Goal: Information Seeking & Learning: Learn about a topic

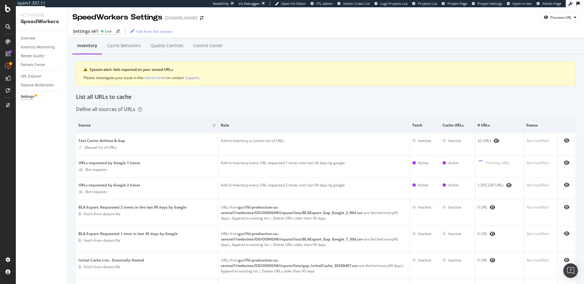
click at [305, 106] on div "Define all sources of URLs" at bounding box center [325, 109] width 499 height 7
click at [35, 75] on div "URL Explorer" at bounding box center [31, 76] width 21 height 6
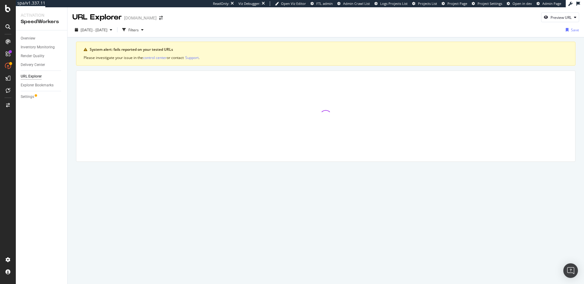
click at [294, 71] on div at bounding box center [325, 116] width 499 height 91
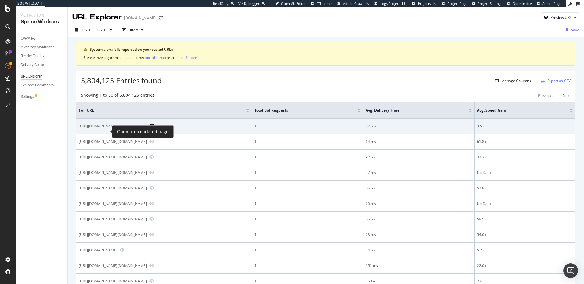
click at [149, 128] on icon "Preview https://www.gap.com/browse/category.do?cid=1119368&mi_u=53063292&cvosrc…" at bounding box center [151, 126] width 5 height 4
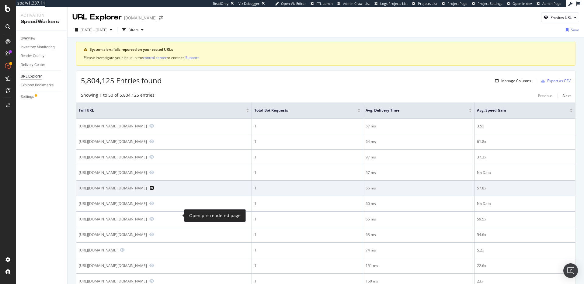
click at [154, 190] on icon "Preview https://www.gap.com/browse/product.do?pid=684691052&cid=1164018&pcid=11…" at bounding box center [151, 188] width 5 height 4
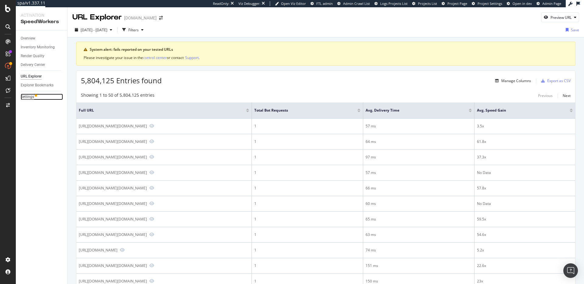
click at [30, 97] on div "Settings" at bounding box center [27, 97] width 13 height 6
click at [139, 31] on div "Filters" at bounding box center [133, 29] width 10 height 5
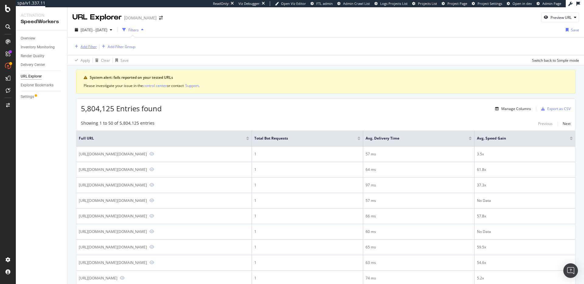
click at [86, 46] on div "Add Filter" at bounding box center [89, 46] width 16 height 5
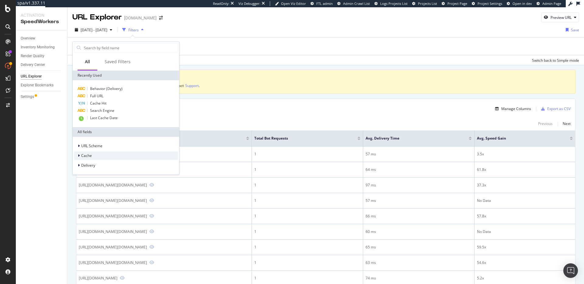
click at [111, 155] on div "Cache" at bounding box center [126, 155] width 104 height 9
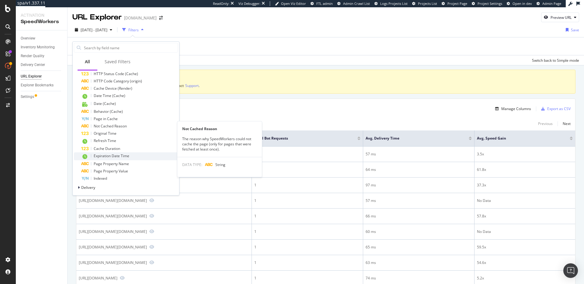
scroll to position [144, 0]
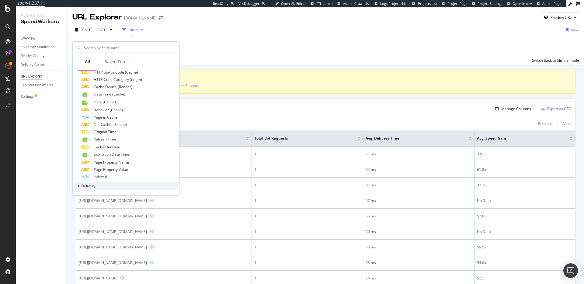
click at [136, 185] on div "Delivery" at bounding box center [126, 186] width 104 height 9
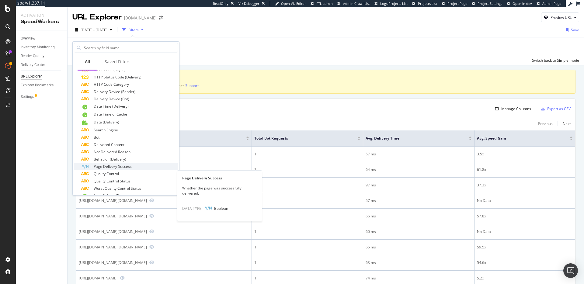
scroll to position [401, 0]
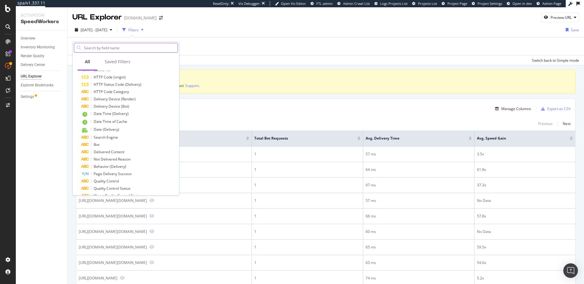
click at [125, 48] on input "text" at bounding box center [130, 47] width 94 height 9
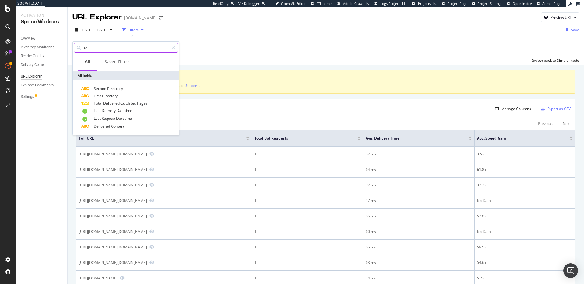
type input "r"
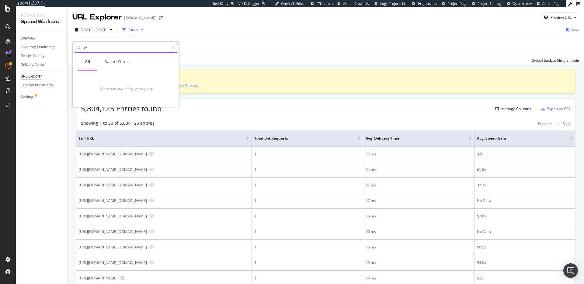
type input "r"
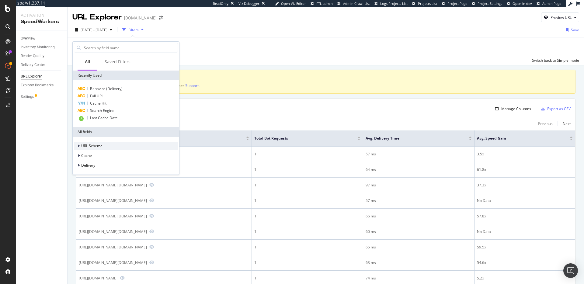
click at [139, 149] on div "URL Scheme" at bounding box center [126, 146] width 104 height 9
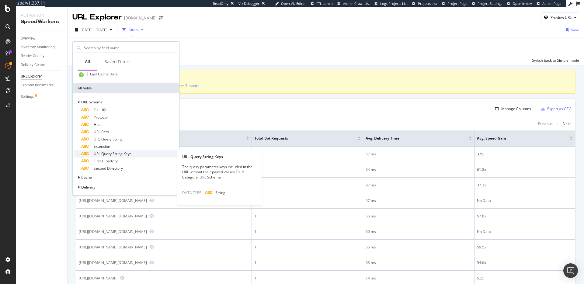
scroll to position [45, 0]
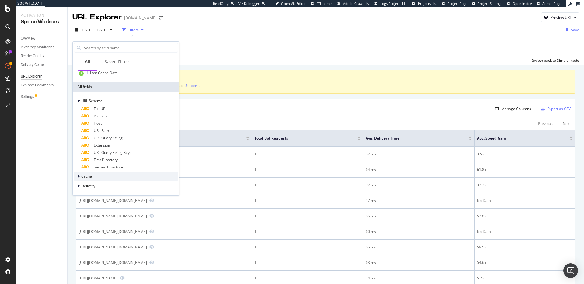
click at [103, 174] on div "Cache" at bounding box center [126, 176] width 104 height 9
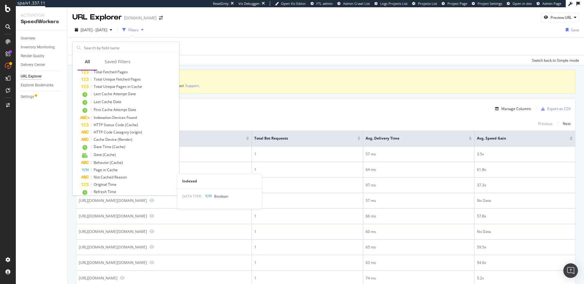
scroll to position [210, 0]
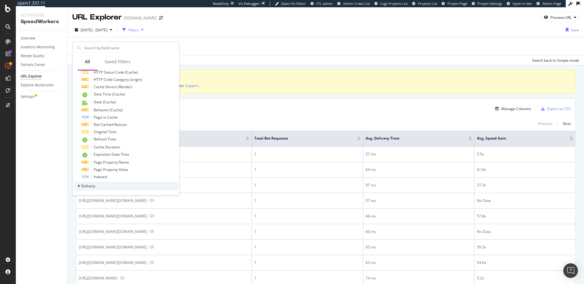
click at [112, 182] on div "Delivery" at bounding box center [126, 186] width 104 height 9
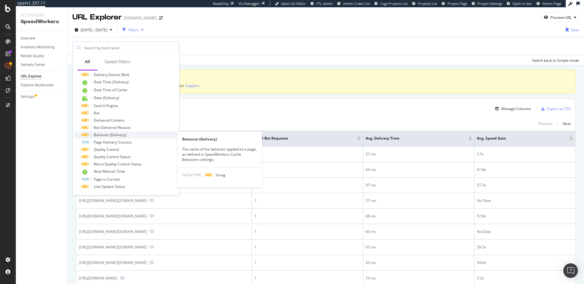
click at [121, 135] on span "Behavior (Delivery)" at bounding box center [110, 134] width 33 height 5
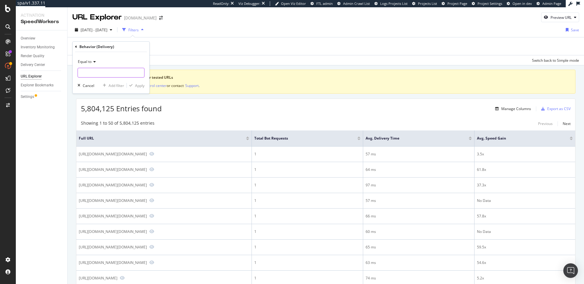
click at [104, 75] on input "text" at bounding box center [111, 73] width 66 height 10
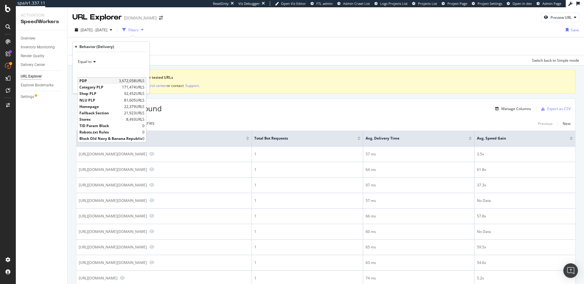
click at [110, 80] on span "PDP" at bounding box center [98, 80] width 38 height 5
type input "PDP"
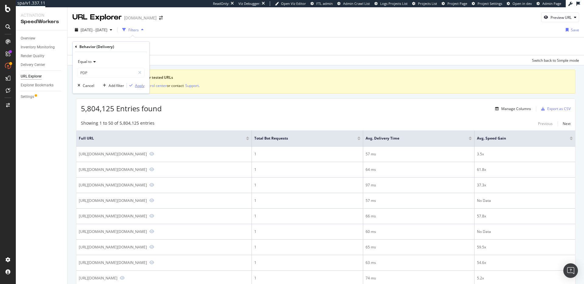
click at [141, 84] on div "Apply" at bounding box center [139, 85] width 9 height 5
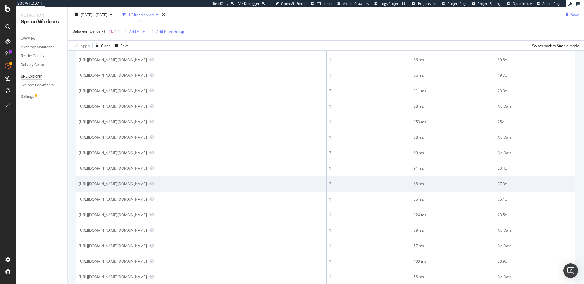
scroll to position [146, 0]
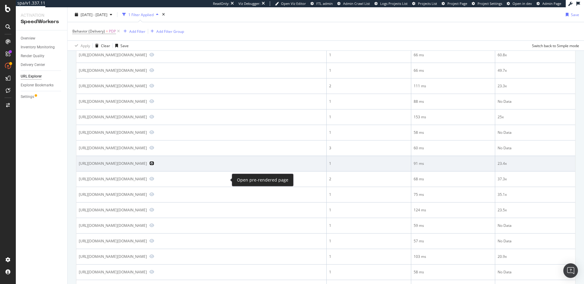
click at [154, 165] on icon "Preview https://www.gap.com/browse/product.do?pid=700021012&grid=Bloomreach_5_1…" at bounding box center [151, 163] width 5 height 4
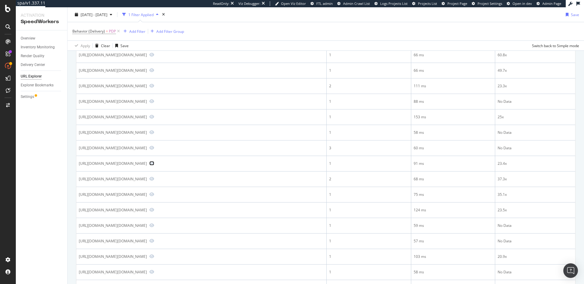
scroll to position [344, 0]
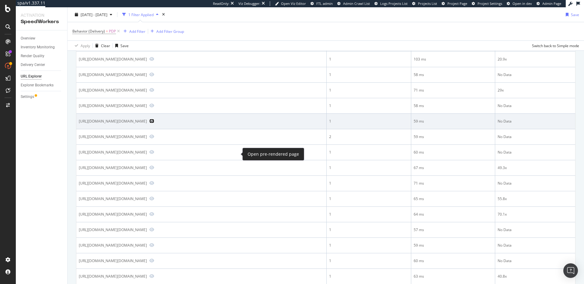
click at [154, 123] on icon "Preview https://www.gap.com/browse/product.do?cid=65310&vid=1&pid=872123&scid=8…" at bounding box center [151, 121] width 5 height 4
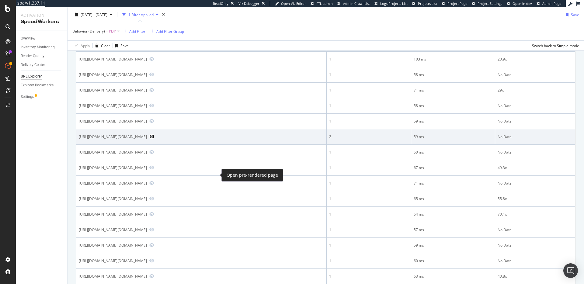
click at [154, 139] on icon "Preview https://www.gap.com/browse/product.do?pid=5259810220006&cid=6323&pcid=6…" at bounding box center [151, 136] width 5 height 4
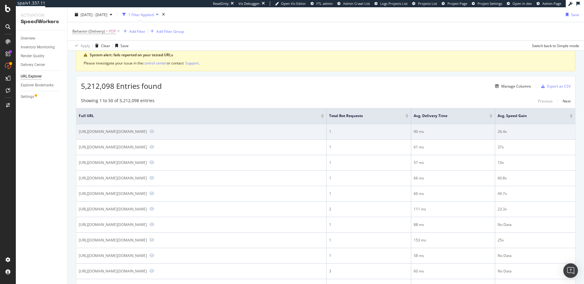
scroll to position [0, 0]
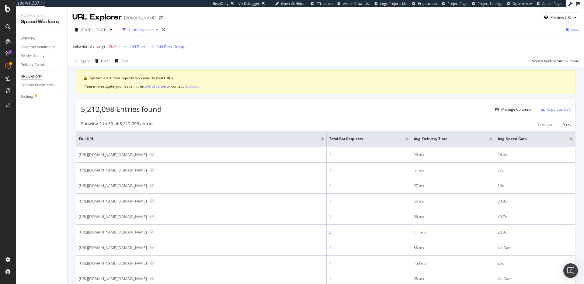
click at [406, 140] on div at bounding box center [406, 140] width 3 height 2
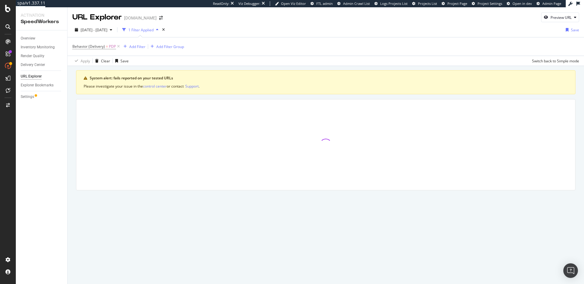
click at [282, 51] on div "Behavior (Delivery) = PDP Add Filter Add Filter Group" at bounding box center [325, 46] width 506 height 18
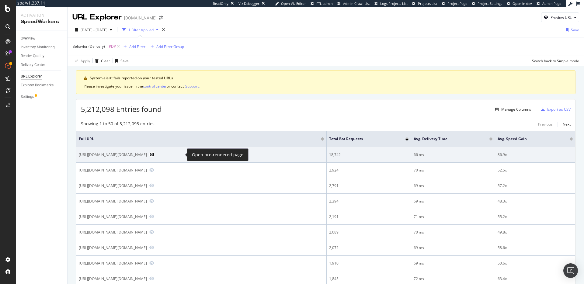
click at [154, 155] on icon "Preview https://www.gap.com/browse/product.do?pid=524246002" at bounding box center [151, 154] width 5 height 4
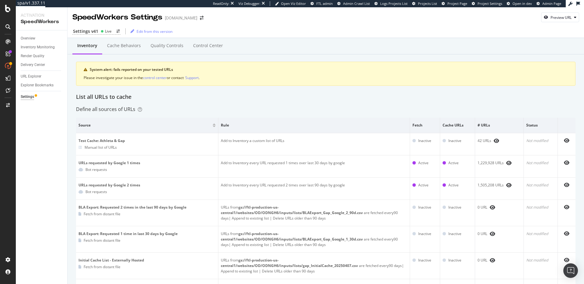
click at [232, 85] on div "System alert: fails reported on your tested URLs Please investigate your issue …" at bounding box center [325, 74] width 499 height 24
click at [270, 83] on div "System alert: fails reported on your tested URLs Please investigate your issue …" at bounding box center [325, 74] width 499 height 24
click at [106, 31] on div "Live" at bounding box center [108, 31] width 7 height 5
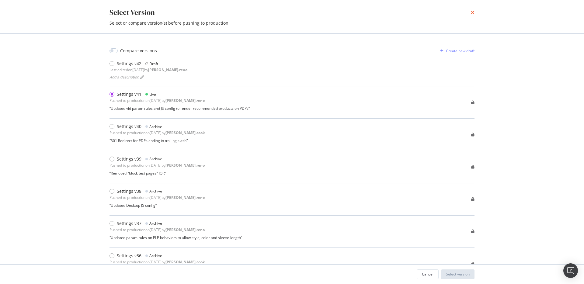
click at [473, 12] on icon "times" at bounding box center [473, 12] width 4 height 5
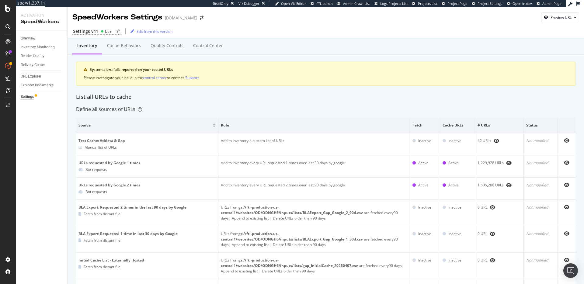
click at [445, 51] on div "Inventory Cache behaviors Quality Controls Control Center" at bounding box center [325, 46] width 516 height 16
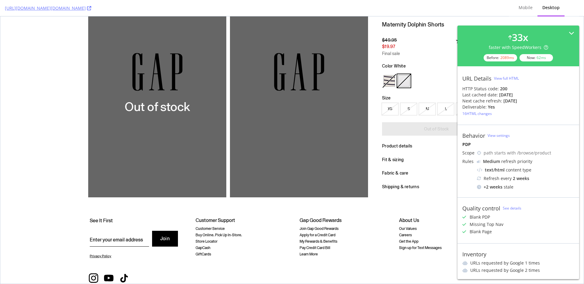
scroll to position [128, 0]
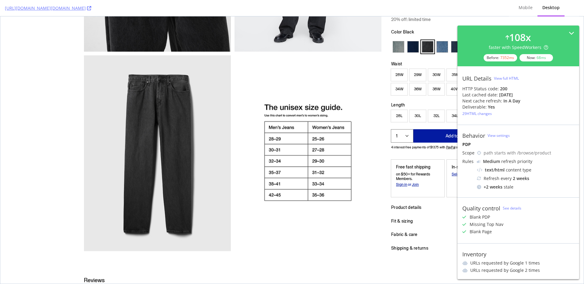
scroll to position [716, 0]
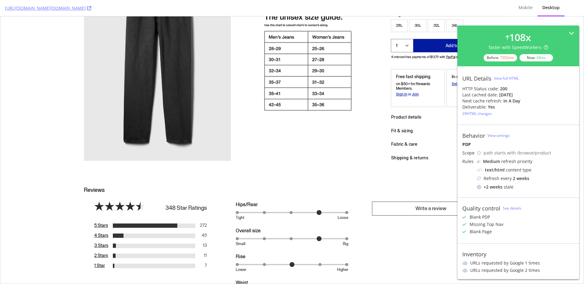
click at [411, 157] on div "Shipping & returns" at bounding box center [445, 157] width 109 height 5
click at [403, 146] on span "fabric & care" at bounding box center [404, 144] width 26 height 5
click at [408, 184] on h2 "Reviews" at bounding box center [292, 188] width 426 height 29
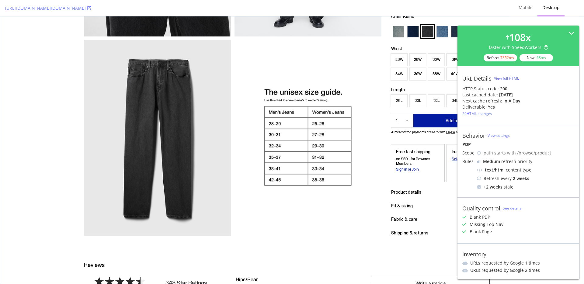
scroll to position [613, 0]
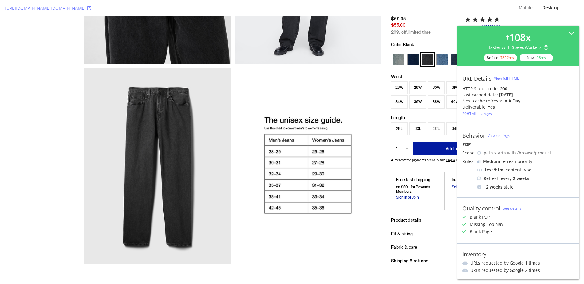
click at [409, 223] on span "product details" at bounding box center [406, 220] width 30 height 5
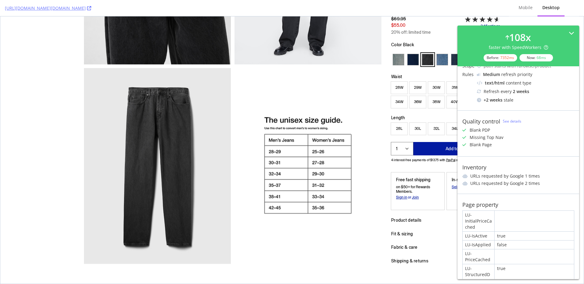
scroll to position [11, 0]
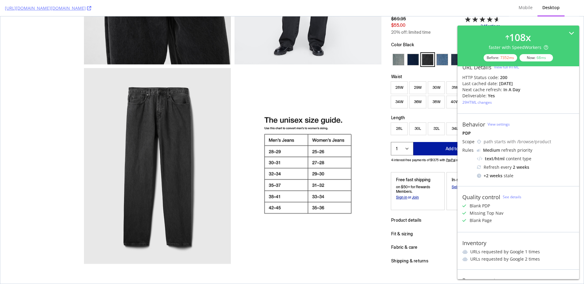
click at [489, 222] on div "Blank Page" at bounding box center [480, 220] width 22 height 6
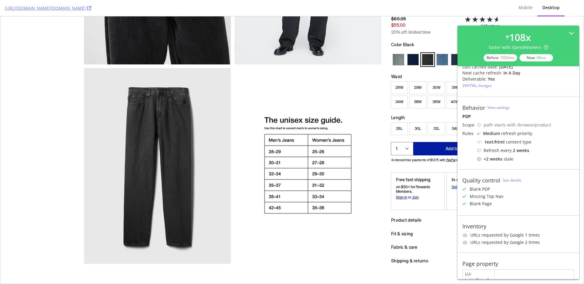
scroll to position [0, 0]
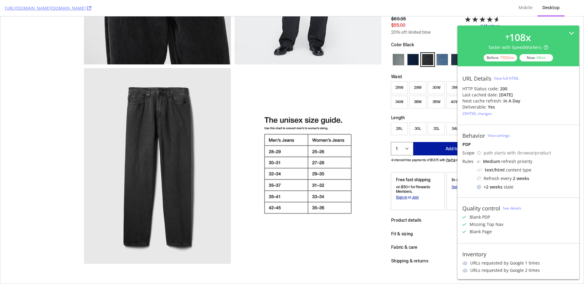
click at [294, 157] on img at bounding box center [307, 166] width 147 height 196
click at [285, 154] on img at bounding box center [307, 166] width 147 height 196
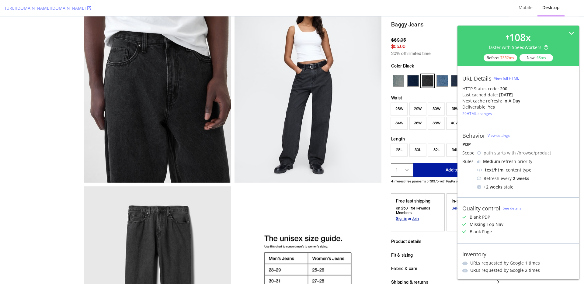
scroll to position [521, 0]
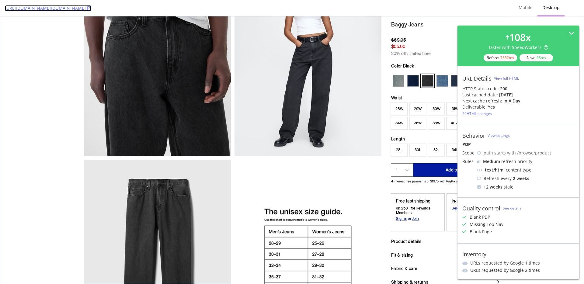
click at [91, 8] on link "[URL][DOMAIN_NAME][DOMAIN_NAME]" at bounding box center [48, 8] width 86 height 6
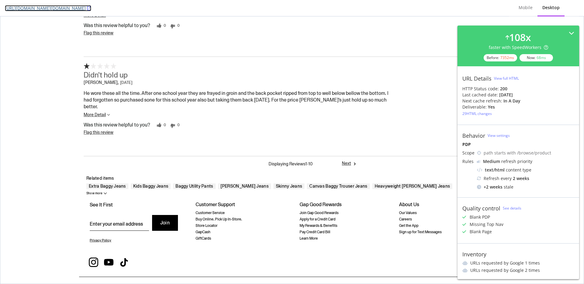
scroll to position [1913, 0]
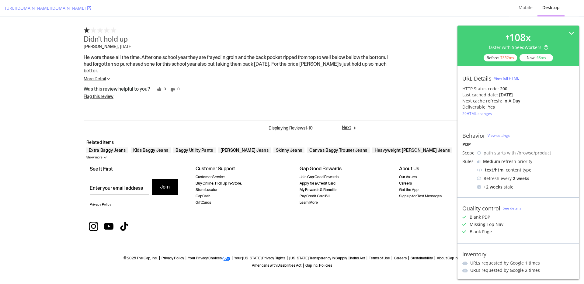
click at [98, 156] on button "Show more" at bounding box center [96, 157] width 20 height 3
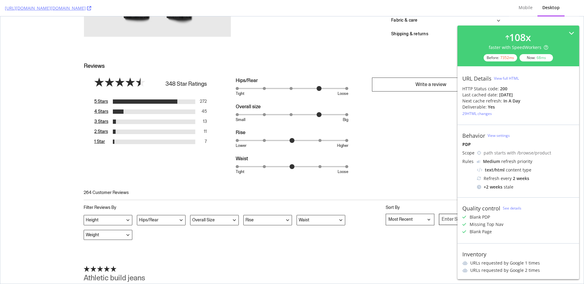
scroll to position [775, 0]
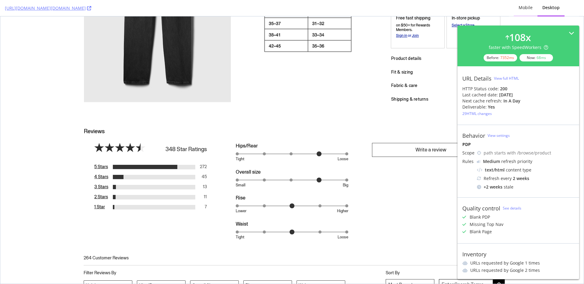
click at [528, 10] on div "Mobile" at bounding box center [525, 8] width 14 height 6
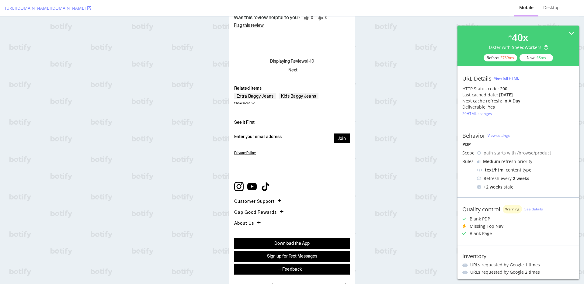
scroll to position [2271, 0]
